Goal: Find specific page/section: Find specific page/section

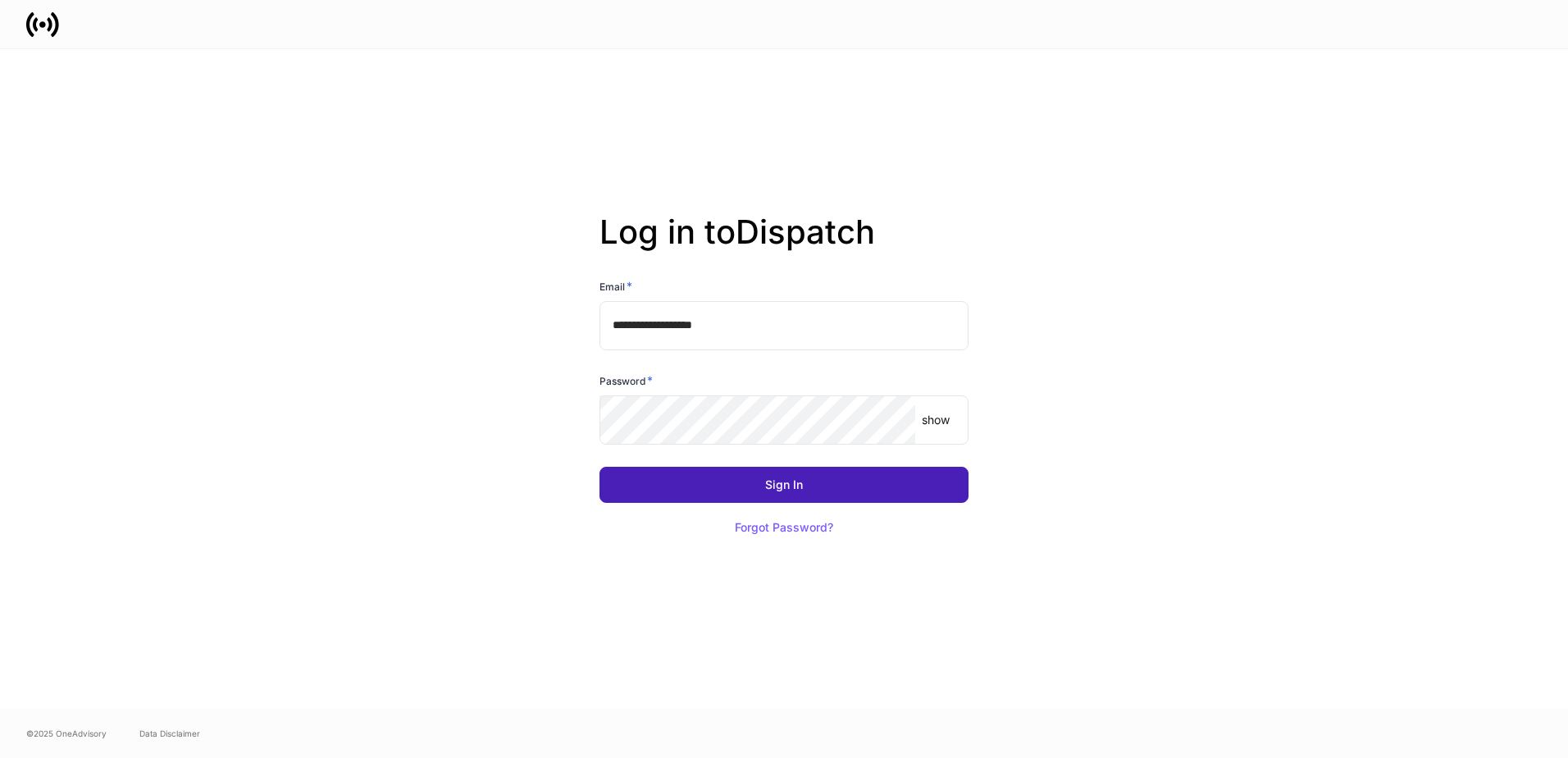
click at [776, 486] on div "Sign In" at bounding box center [784, 485] width 37 height 11
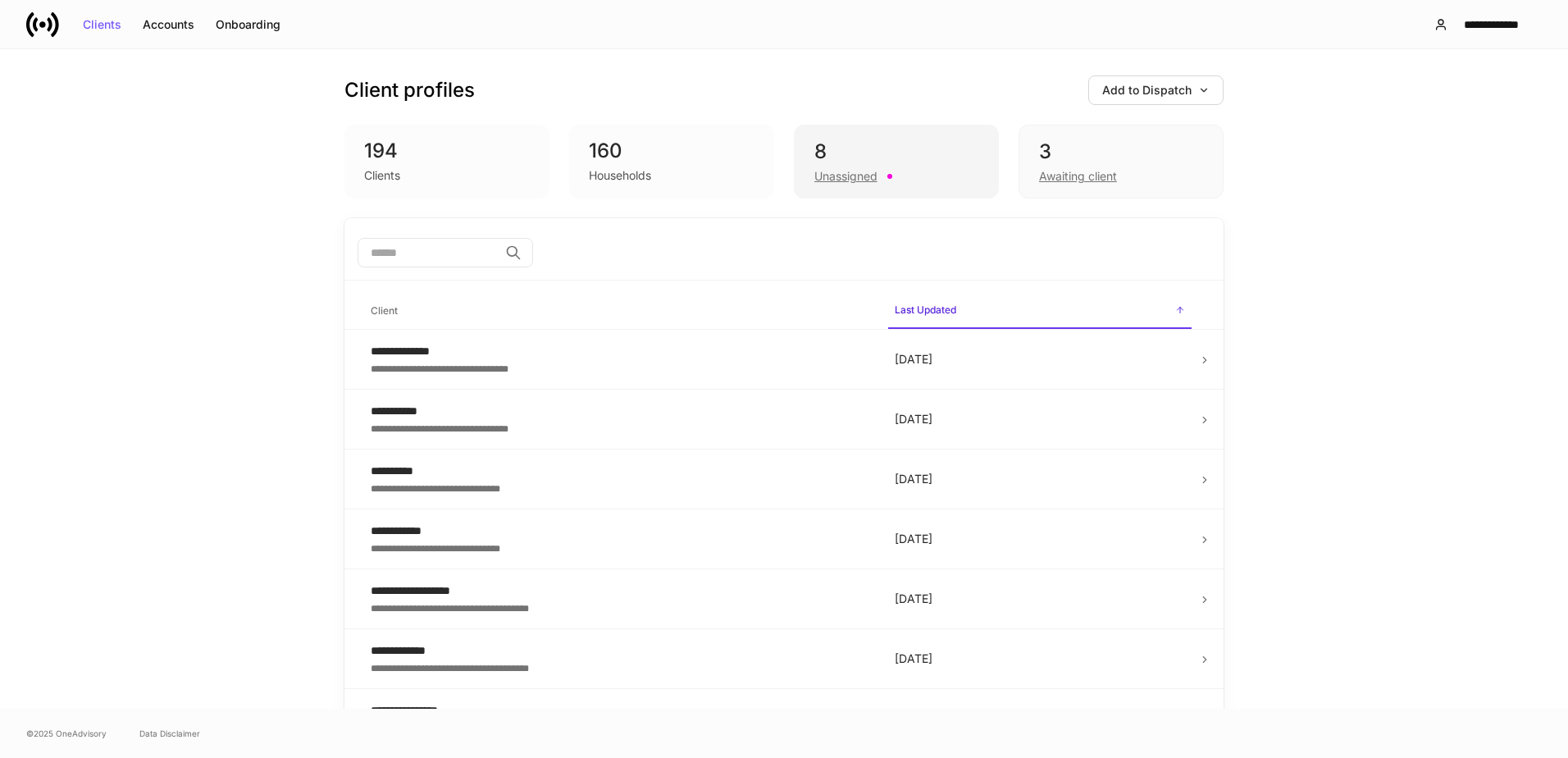
click at [934, 138] on div "8 Unassigned" at bounding box center [896, 161] width 205 height 74
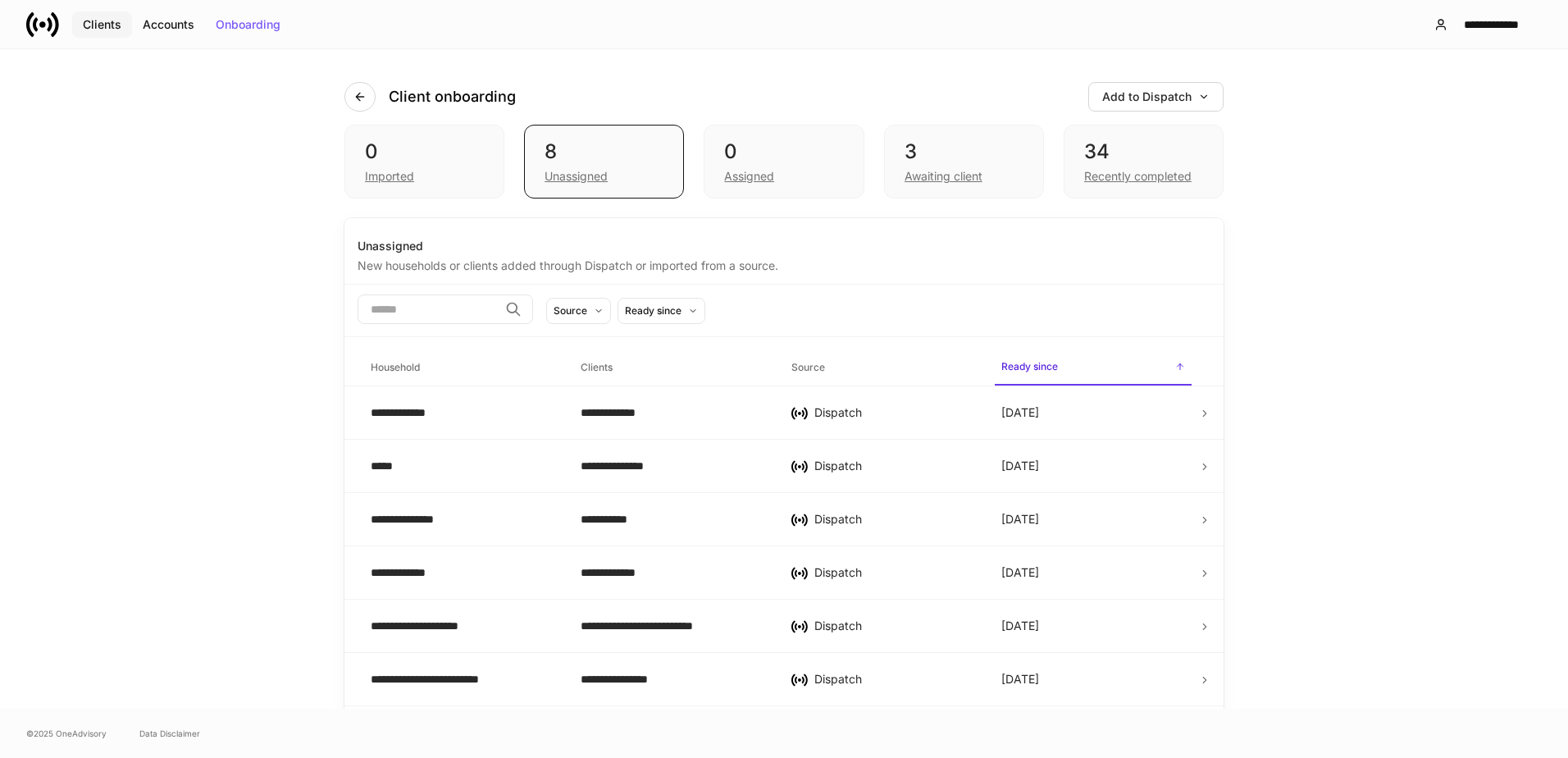
click at [111, 22] on div "Clients" at bounding box center [102, 25] width 38 height 11
